Goal: Task Accomplishment & Management: Manage account settings

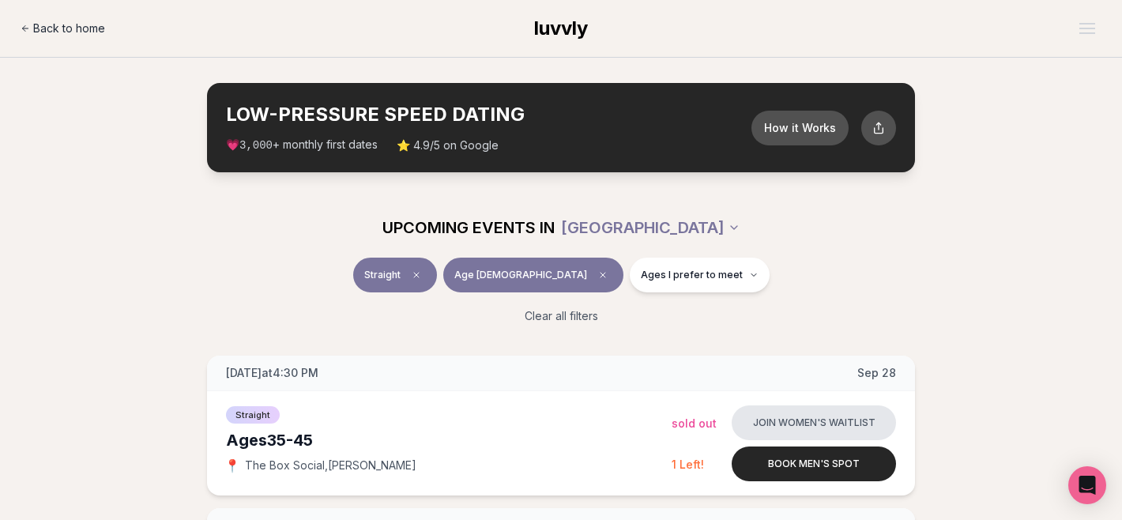
click at [73, 29] on span "Back to home" at bounding box center [69, 29] width 72 height 16
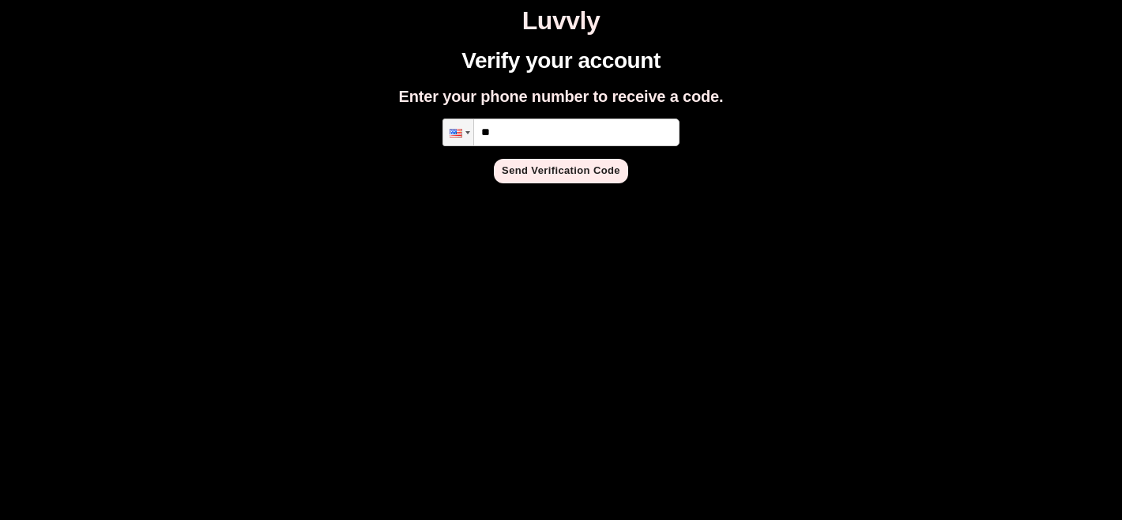
click at [550, 128] on input "**" at bounding box center [561, 133] width 237 height 28
type input "**********"
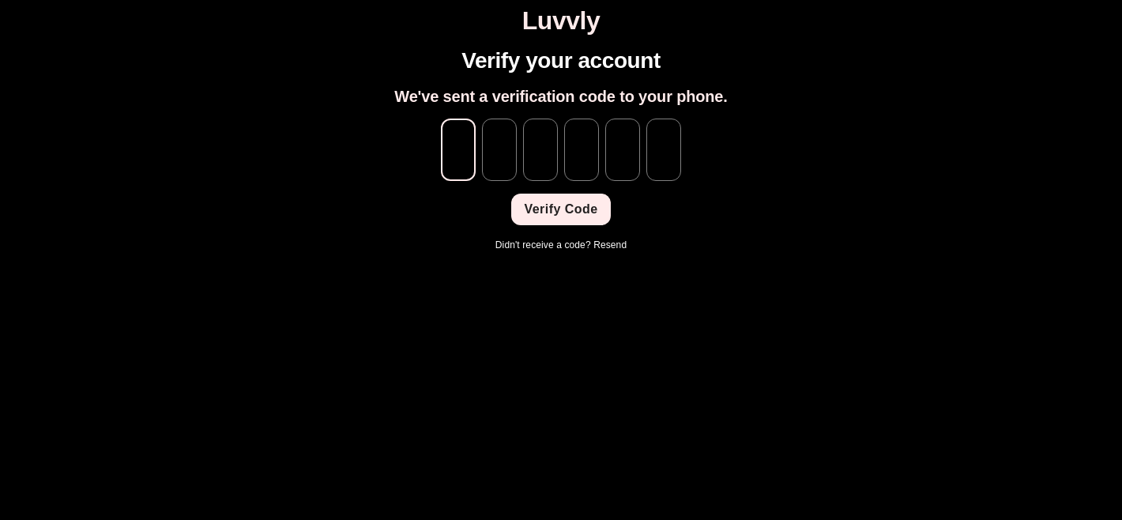
paste input "*"
type input "*"
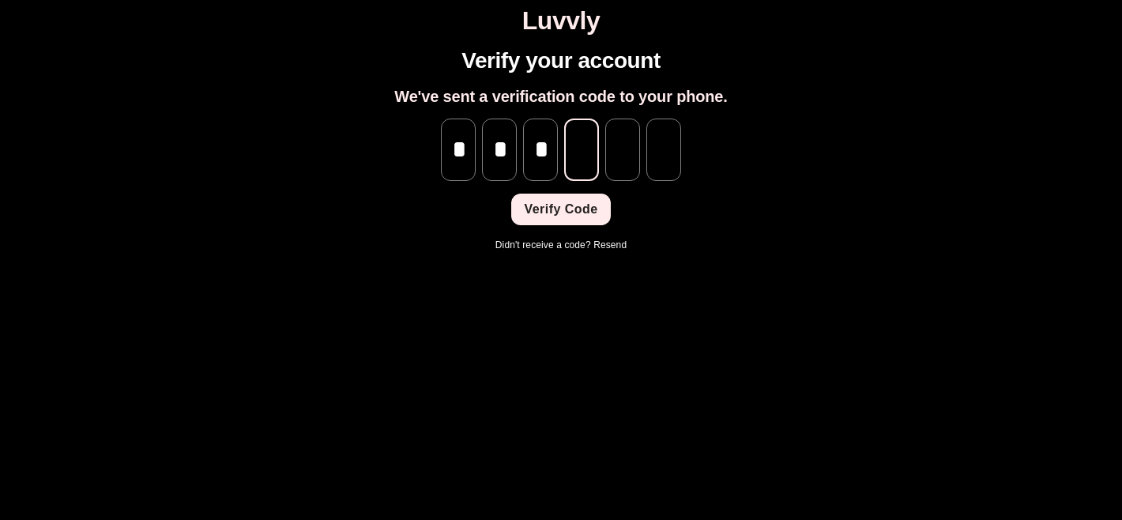
type input "*"
click at [548, 219] on button "Verify Code" at bounding box center [560, 210] width 99 height 32
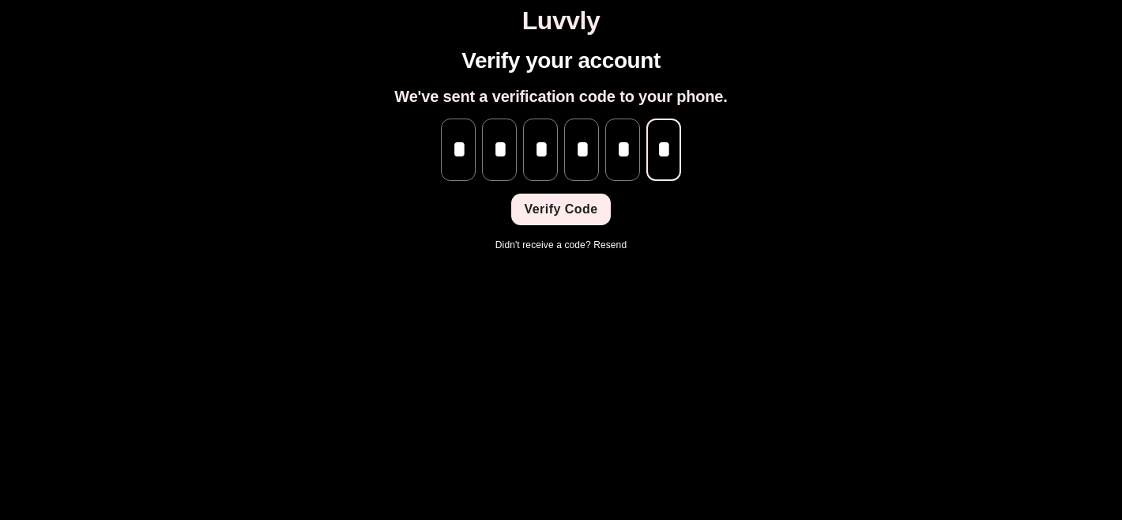
scroll to position [0, 0]
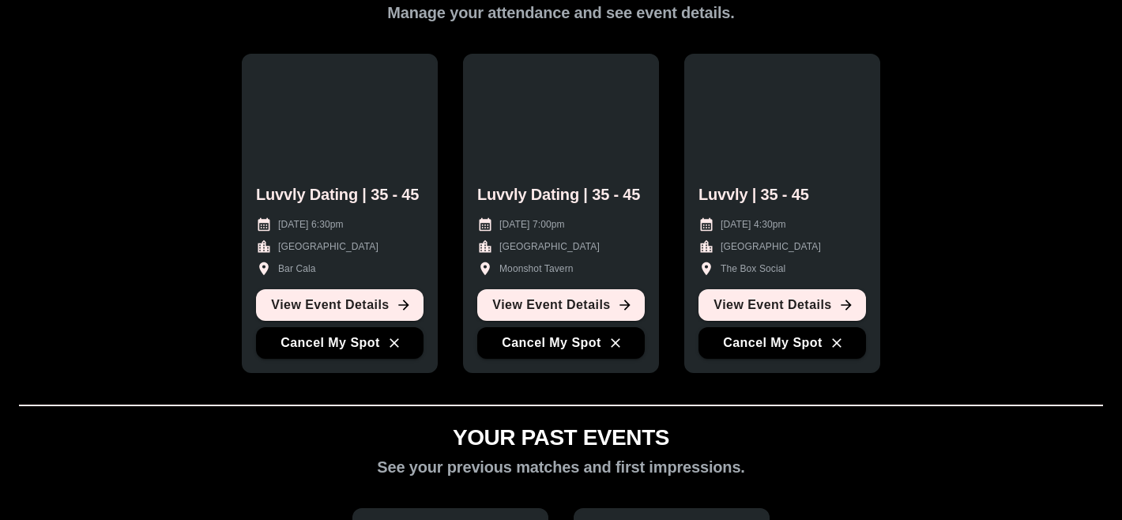
scroll to position [84, 0]
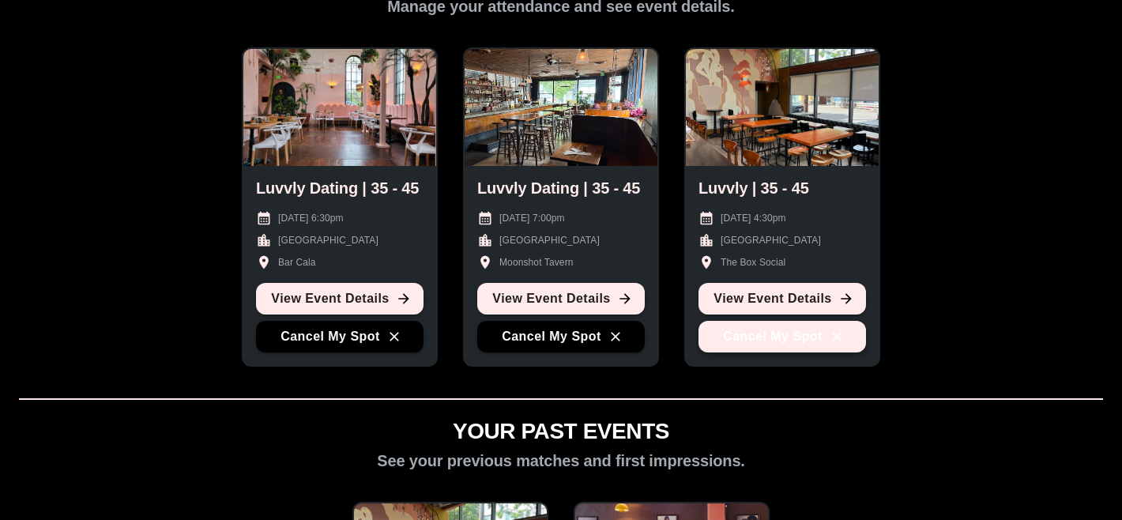
click at [846, 341] on button "Cancel My Spot" at bounding box center [783, 337] width 168 height 32
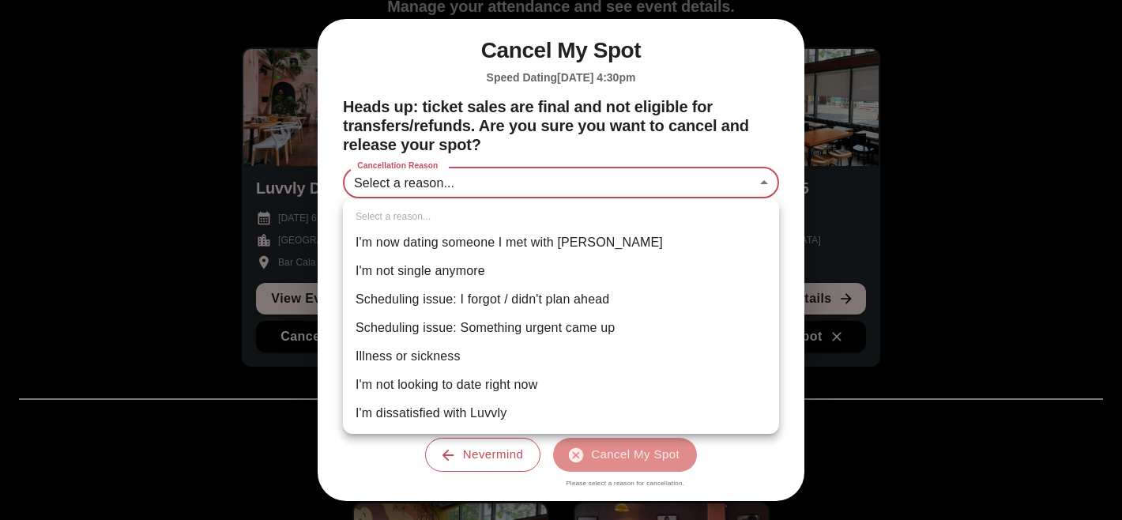
click at [491, 175] on body "Luvvly YOUR UPCOMING EVENTS Manage your attendance and see event details. Luvvl…" at bounding box center [560, 442] width 1109 height 1039
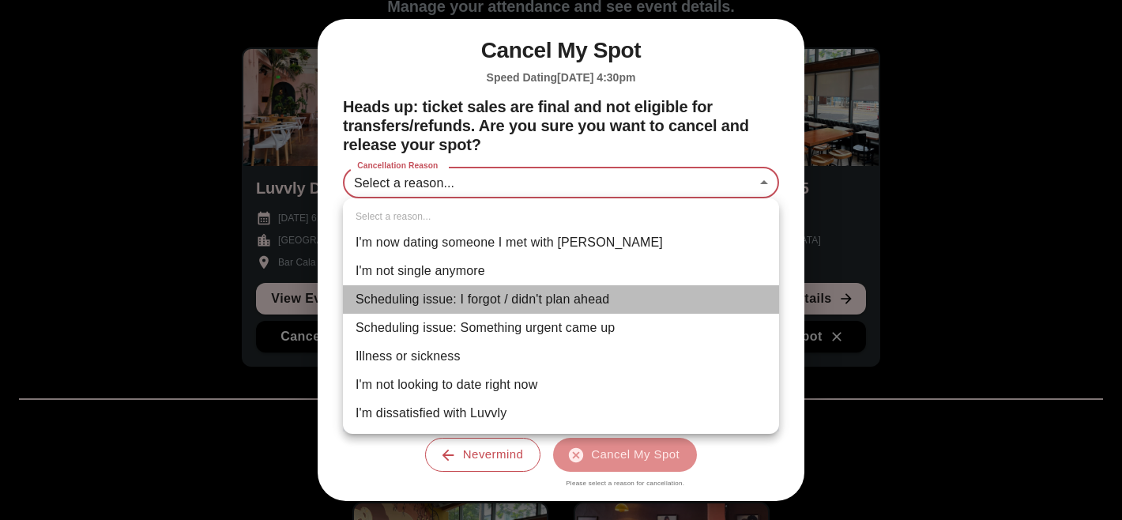
click at [496, 299] on li "Scheduling issue: I forgot / didn't plan ahead" at bounding box center [561, 299] width 436 height 28
type input "**********"
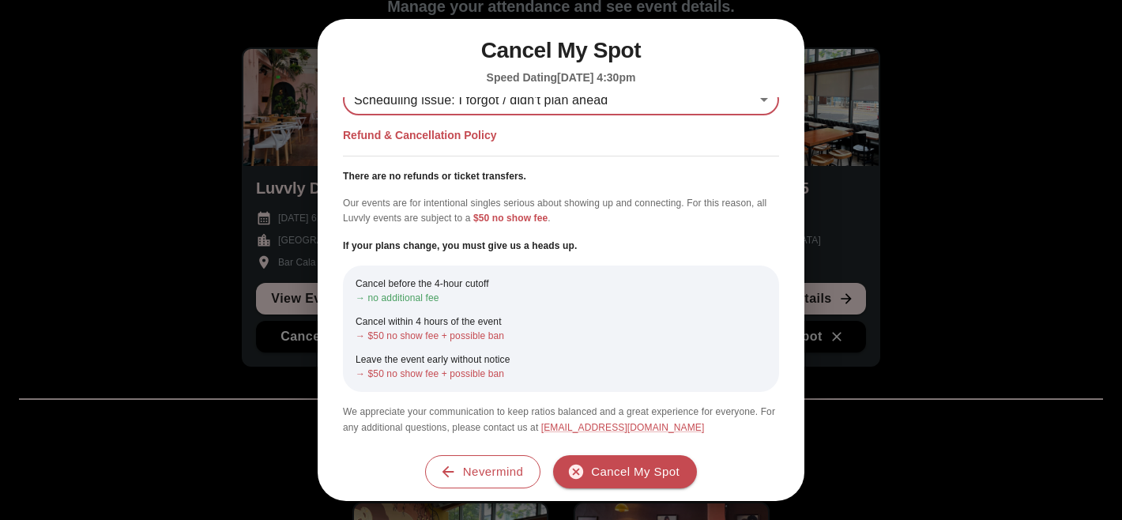
scroll to position [85, 0]
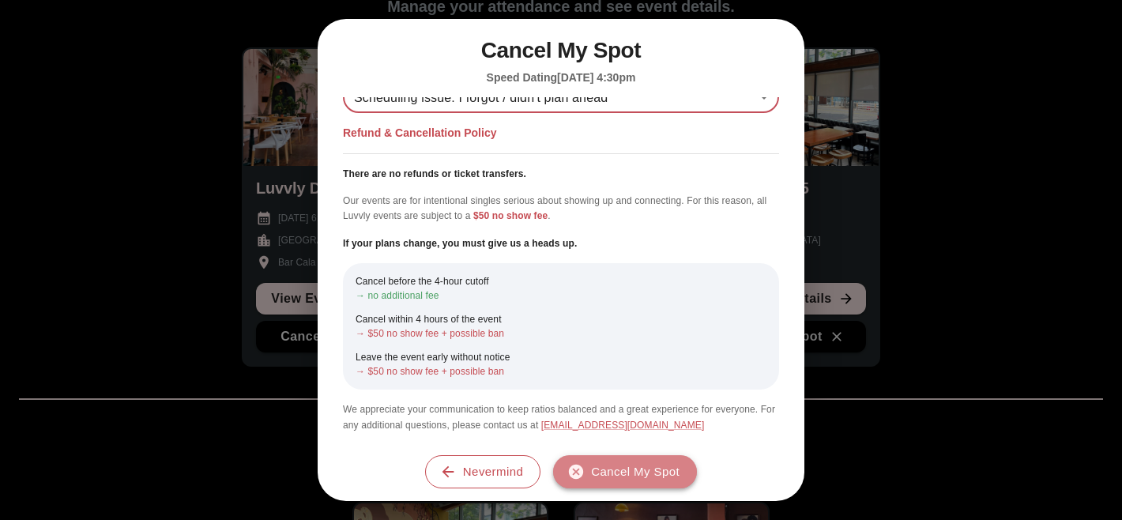
click at [616, 470] on button "Cancel My Spot" at bounding box center [625, 471] width 144 height 33
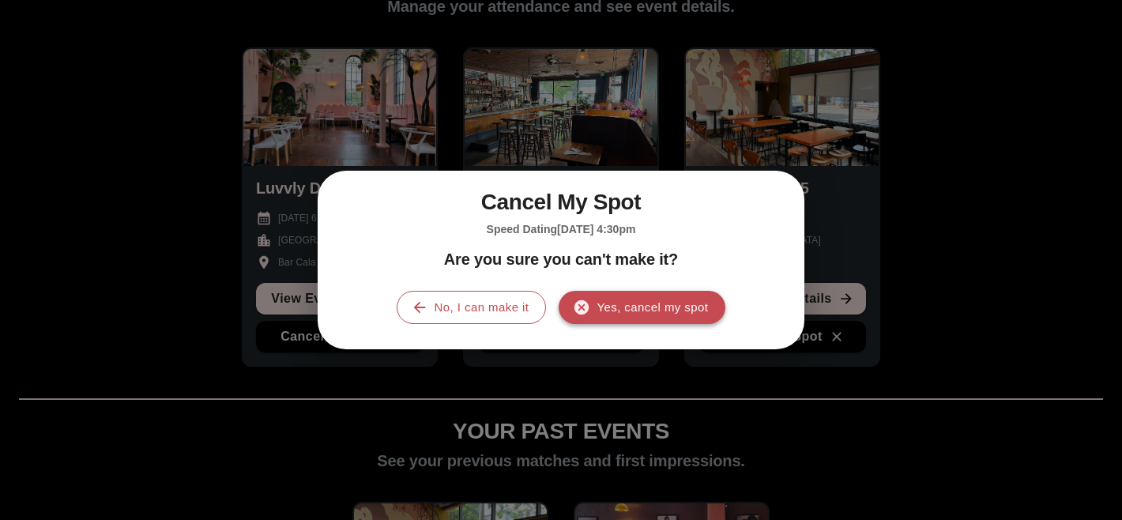
click at [619, 303] on button "Yes, cancel my spot" at bounding box center [642, 307] width 167 height 33
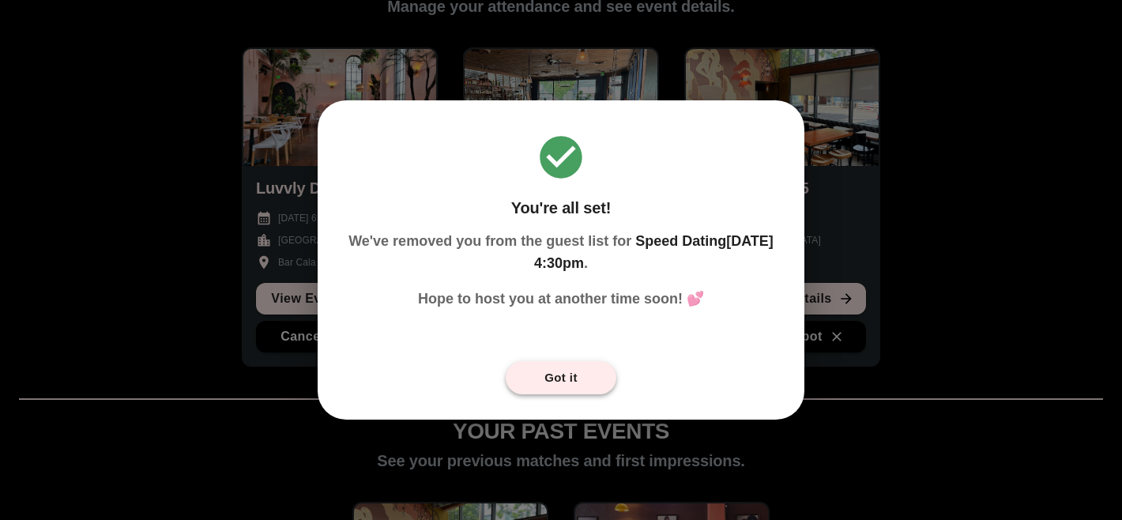
click at [575, 377] on button "Got it" at bounding box center [561, 377] width 111 height 33
